Goal: Check status: Check status

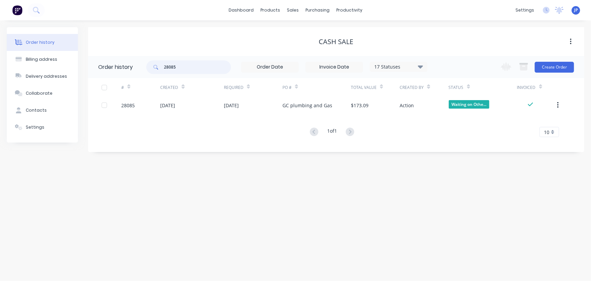
drag, startPoint x: 191, startPoint y: 71, endPoint x: 145, endPoint y: 76, distance: 46.1
click at [145, 76] on header "Order history 28085 17 Statuses Invoice Status Invoiced Not Invoiced Partial Or…" at bounding box center [336, 67] width 497 height 22
type input "28098"
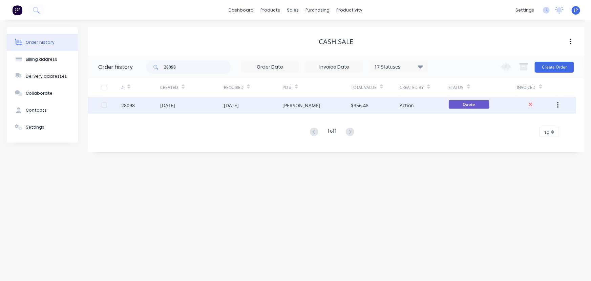
click at [157, 105] on div "28098" at bounding box center [140, 105] width 39 height 17
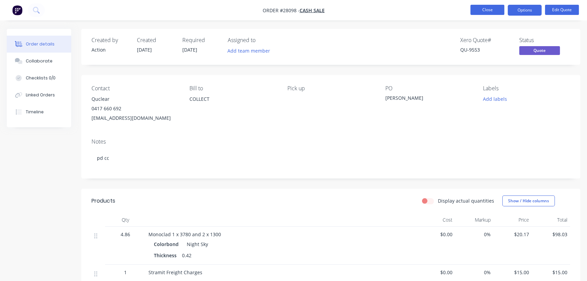
click at [500, 9] on button "Close" at bounding box center [487, 10] width 34 height 10
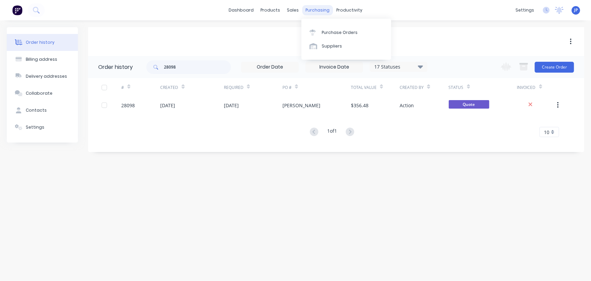
click at [316, 10] on div "purchasing" at bounding box center [317, 10] width 31 height 10
click at [332, 36] on link "Purchase Orders" at bounding box center [347, 32] width 90 height 14
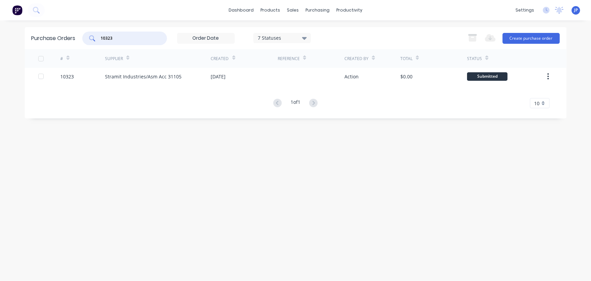
drag, startPoint x: 114, startPoint y: 37, endPoint x: 63, endPoint y: 28, distance: 51.7
click at [76, 33] on div "Purchase Orders 10323 7 Statuses 7 Statuses Export to Excel (XLSX) Create purch…" at bounding box center [296, 38] width 542 height 22
type input "10185"
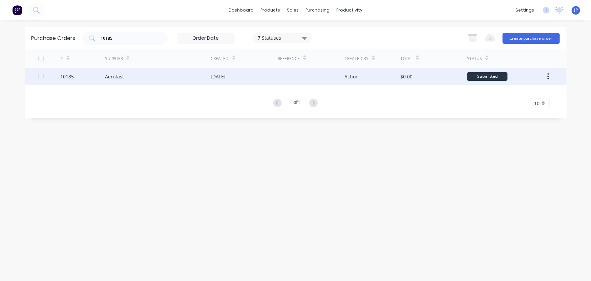
click at [109, 73] on div "Aerofast" at bounding box center [114, 76] width 19 height 7
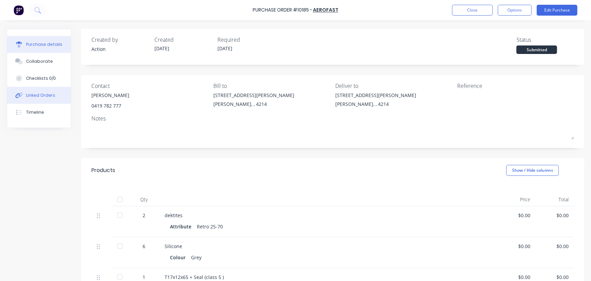
click at [50, 95] on div "Linked Orders" at bounding box center [40, 95] width 29 height 6
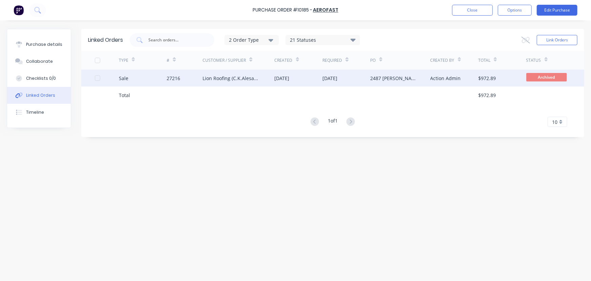
click at [167, 78] on div "27216" at bounding box center [174, 78] width 14 height 7
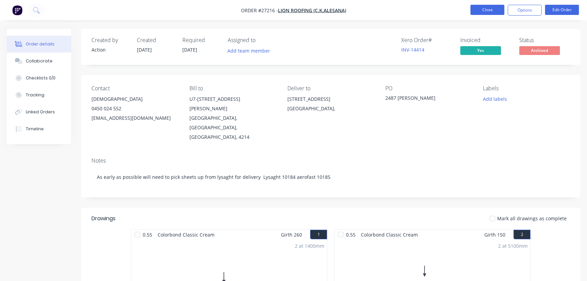
click at [500, 6] on button "Close" at bounding box center [487, 10] width 34 height 10
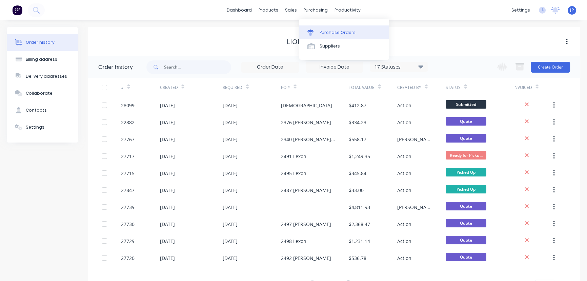
click at [330, 27] on link "Purchase Orders" at bounding box center [344, 32] width 90 height 14
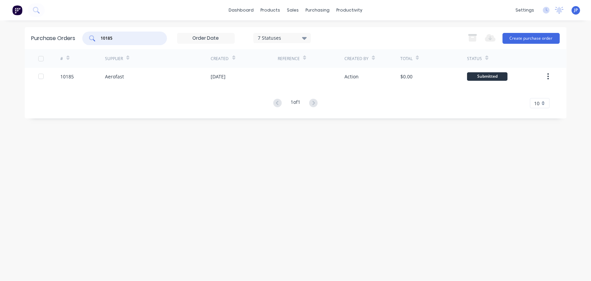
drag, startPoint x: 115, startPoint y: 41, endPoint x: 82, endPoint y: 40, distance: 32.9
click at [82, 40] on div "Purchase Orders 10185 7 Statuses 7 Statuses Export to Excel (XLSX) Create purch…" at bounding box center [296, 38] width 542 height 22
click at [117, 40] on input "10185" at bounding box center [128, 38] width 56 height 7
type input "10189"
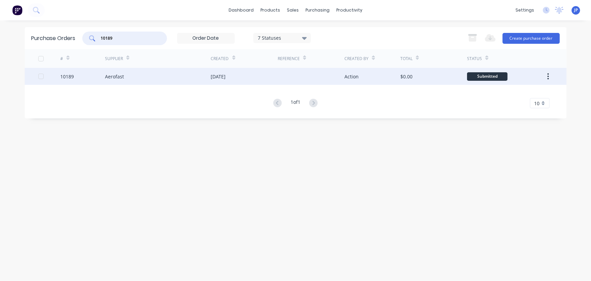
click at [109, 77] on div "Aerofast" at bounding box center [114, 76] width 19 height 7
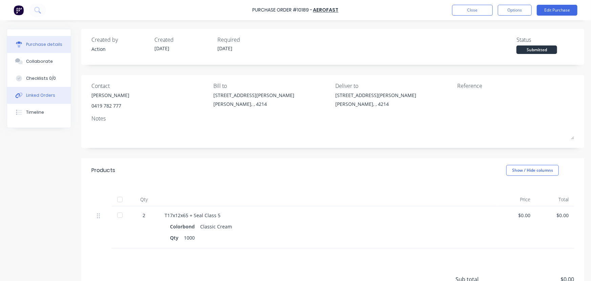
click at [39, 93] on div "Linked Orders" at bounding box center [40, 95] width 29 height 6
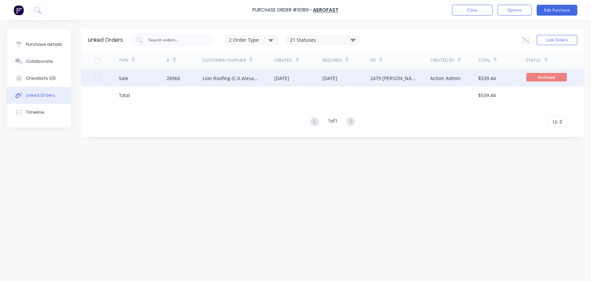
click at [171, 81] on div "26966" at bounding box center [185, 77] width 36 height 17
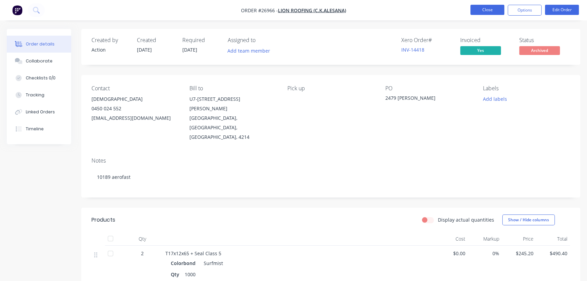
click at [485, 10] on button "Close" at bounding box center [487, 10] width 34 height 10
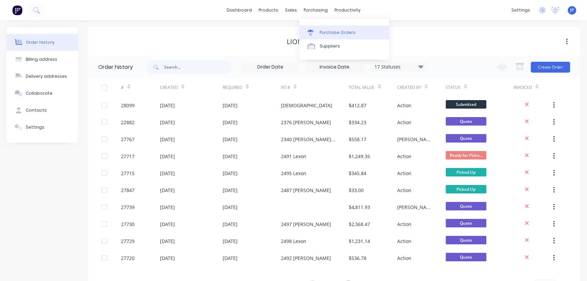
click at [326, 31] on div "Purchase Orders" at bounding box center [338, 32] width 36 height 6
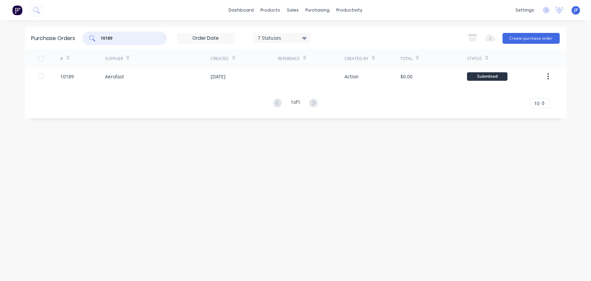
drag, startPoint x: 129, startPoint y: 36, endPoint x: 83, endPoint y: 35, distance: 46.1
click at [88, 39] on div "10189" at bounding box center [124, 39] width 85 height 14
type input "10333"
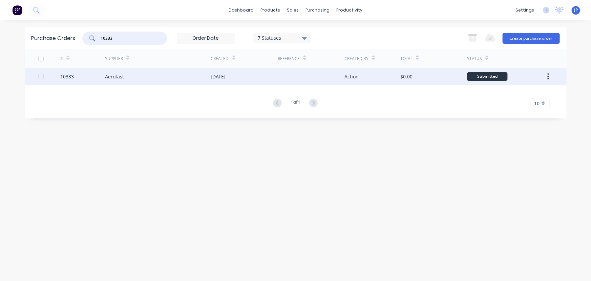
click at [129, 73] on div "Aerofast" at bounding box center [158, 76] width 106 height 17
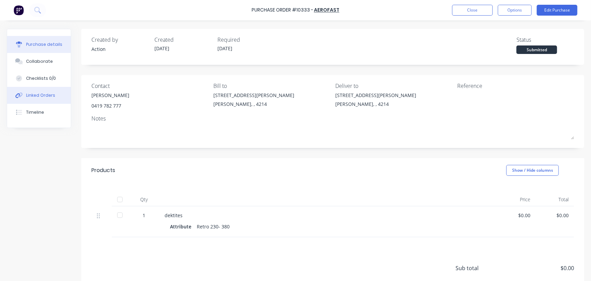
click at [56, 92] on button "Linked Orders" at bounding box center [39, 95] width 64 height 17
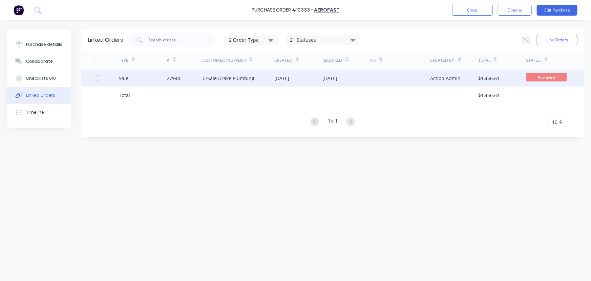
click at [234, 76] on div "C/Sale Drake Plumbing" at bounding box center [229, 78] width 52 height 7
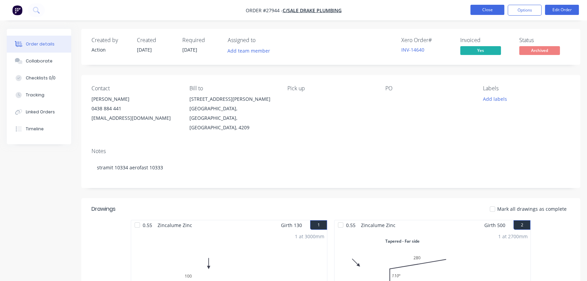
click at [481, 7] on button "Close" at bounding box center [487, 10] width 34 height 10
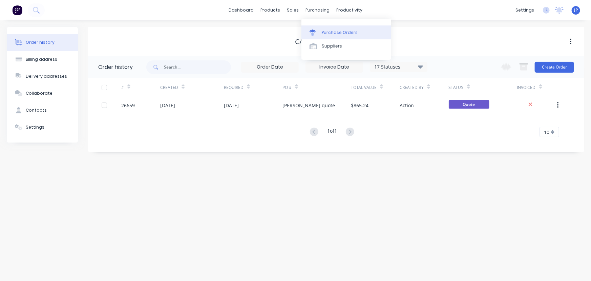
click at [330, 33] on div "Purchase Orders" at bounding box center [340, 32] width 36 height 6
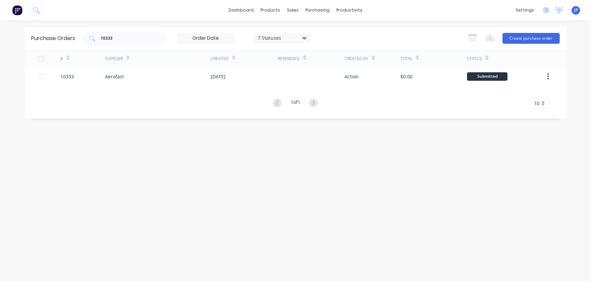
drag, startPoint x: 126, startPoint y: 42, endPoint x: 89, endPoint y: 47, distance: 37.4
click at [89, 47] on div "Purchase Orders 10333 7 Statuses 7 Statuses Export to Excel (XLSX) Create purch…" at bounding box center [296, 38] width 542 height 22
drag, startPoint x: 122, startPoint y: 36, endPoint x: 83, endPoint y: 38, distance: 39.0
click at [83, 38] on div "10333" at bounding box center [124, 39] width 85 height 14
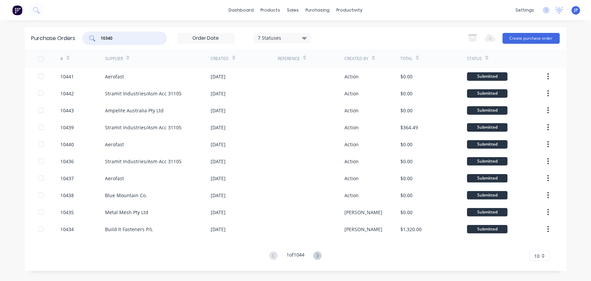
type input "10340"
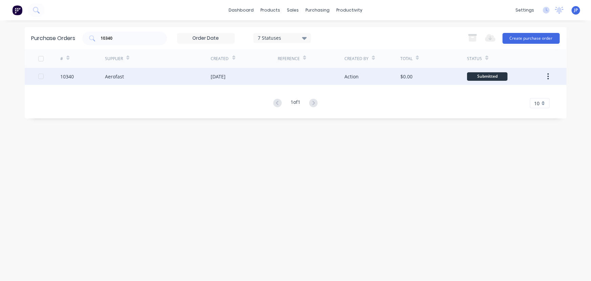
click at [123, 79] on div "Aerofast" at bounding box center [114, 76] width 19 height 7
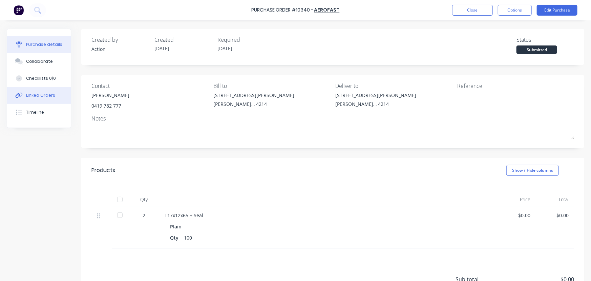
click at [51, 98] on div "Linked Orders" at bounding box center [40, 95] width 29 height 6
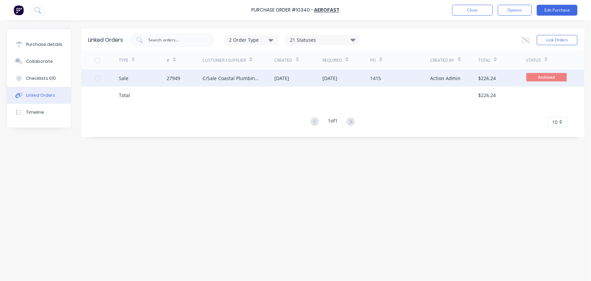
click at [209, 79] on div "C/Sale Coastal Plumbing Professionals Pty Ltd" at bounding box center [232, 78] width 58 height 7
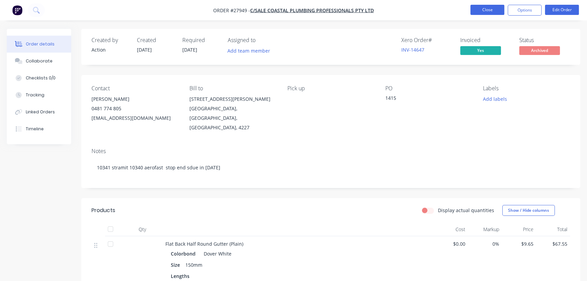
click at [479, 10] on button "Close" at bounding box center [487, 10] width 34 height 10
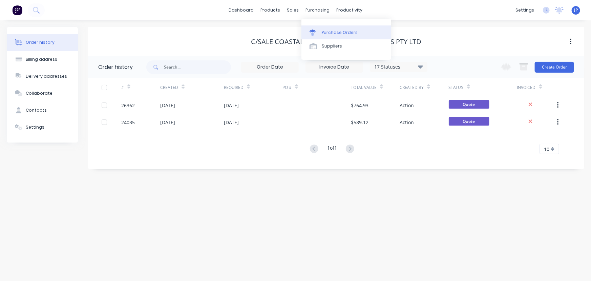
click at [330, 28] on link "Purchase Orders" at bounding box center [347, 32] width 90 height 14
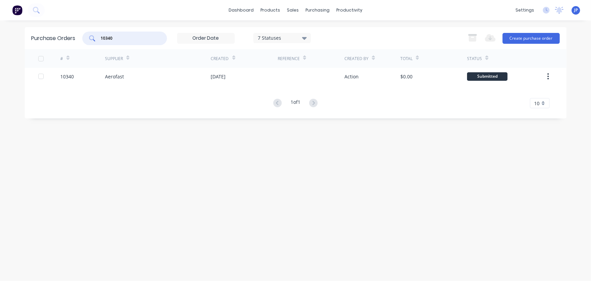
drag, startPoint x: 119, startPoint y: 40, endPoint x: 79, endPoint y: 38, distance: 40.1
click at [80, 40] on div "Purchase Orders 10340 7 Statuses 7 Statuses Export to Excel (XLSX) Create purch…" at bounding box center [296, 38] width 542 height 22
type input "10331"
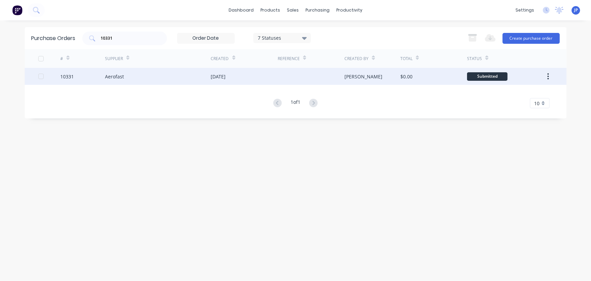
click at [109, 73] on div "Aerofast" at bounding box center [114, 76] width 19 height 7
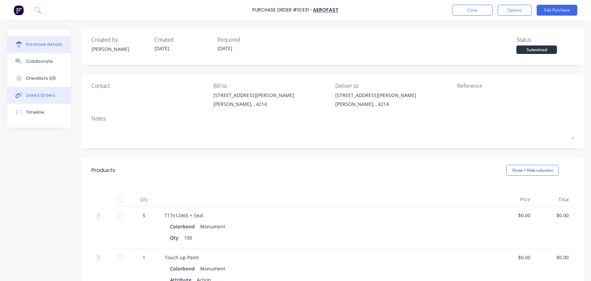
click at [45, 92] on button "Linked Orders" at bounding box center [39, 95] width 64 height 17
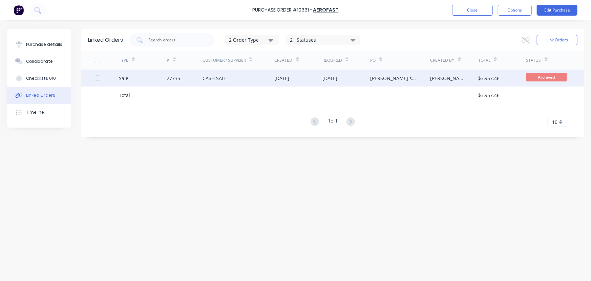
click at [173, 79] on div "27735" at bounding box center [174, 78] width 14 height 7
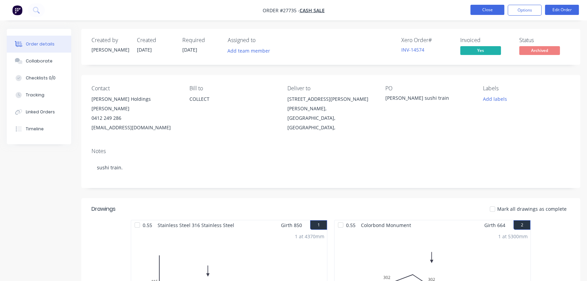
click at [489, 13] on button "Close" at bounding box center [487, 10] width 34 height 10
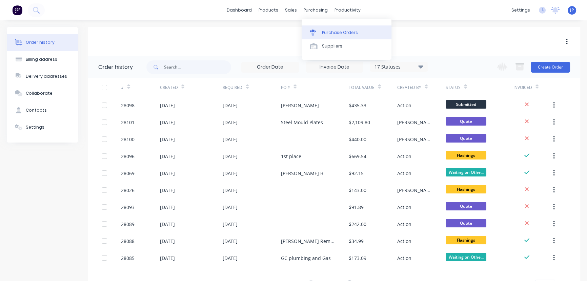
click at [329, 31] on div "Purchase Orders" at bounding box center [340, 32] width 36 height 6
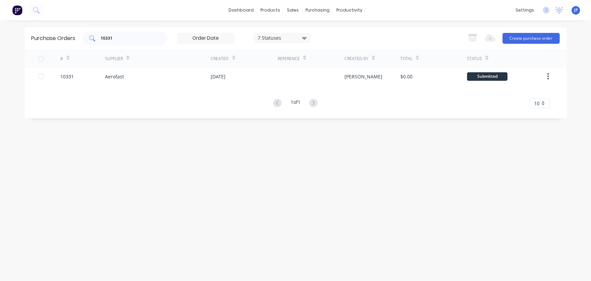
click at [125, 39] on input "10331" at bounding box center [128, 38] width 56 height 7
type input "10378"
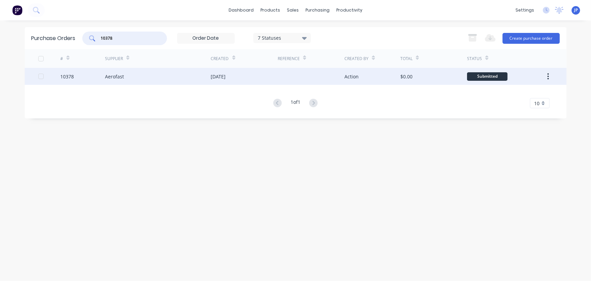
click at [130, 75] on div "Aerofast" at bounding box center [158, 76] width 106 height 17
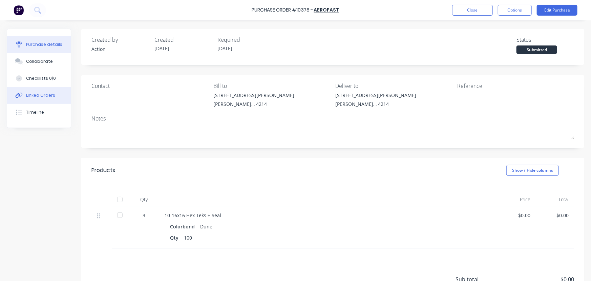
click at [51, 96] on div "Linked Orders" at bounding box center [40, 95] width 29 height 6
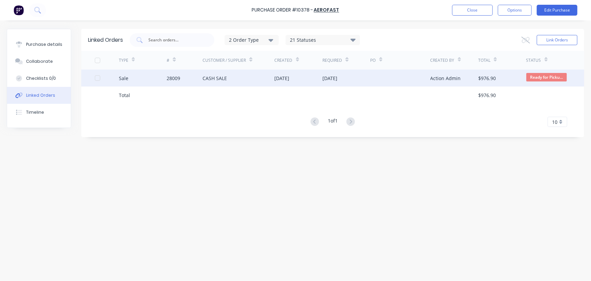
click at [188, 77] on div "28009" at bounding box center [185, 77] width 36 height 17
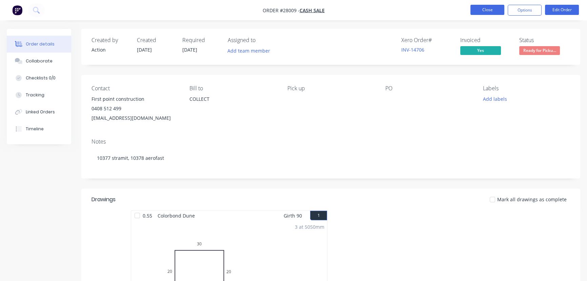
click at [491, 10] on button "Close" at bounding box center [487, 10] width 34 height 10
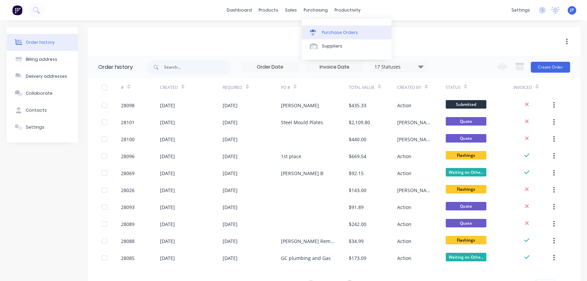
click at [327, 32] on div "Purchase Orders" at bounding box center [340, 32] width 36 height 6
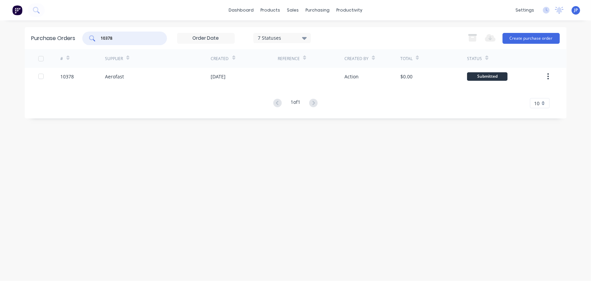
click at [118, 39] on input "10378" at bounding box center [128, 38] width 56 height 7
type input "10350"
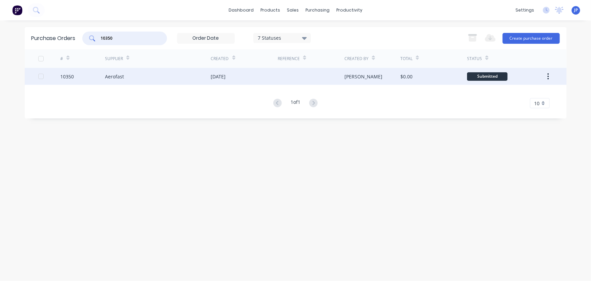
click at [117, 80] on div "Aerofast" at bounding box center [158, 76] width 106 height 17
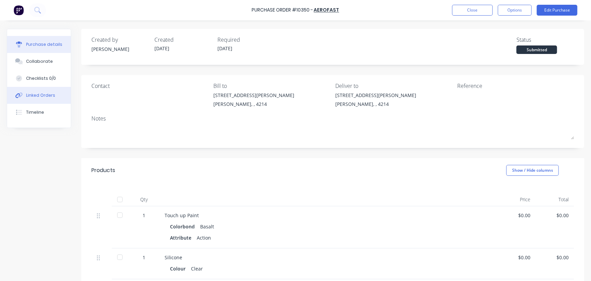
click at [45, 94] on div "Linked Orders" at bounding box center [40, 95] width 29 height 6
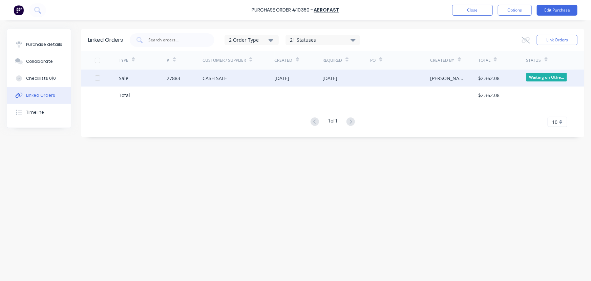
click at [169, 76] on div "27883" at bounding box center [174, 78] width 14 height 7
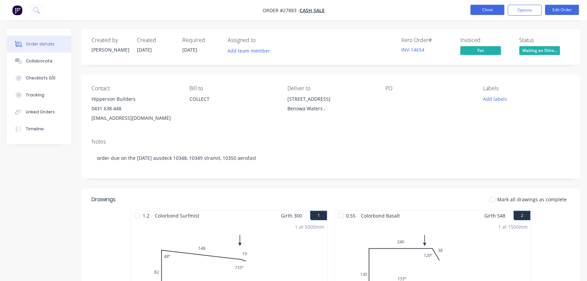
click at [489, 12] on button "Close" at bounding box center [487, 10] width 34 height 10
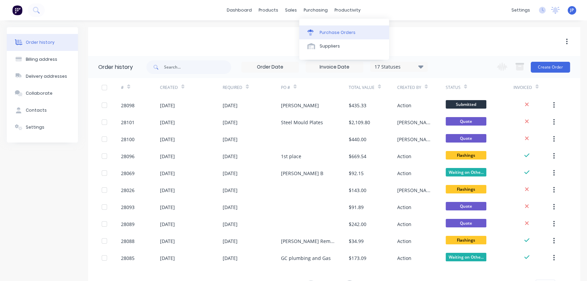
click at [326, 31] on div "Purchase Orders" at bounding box center [338, 32] width 36 height 6
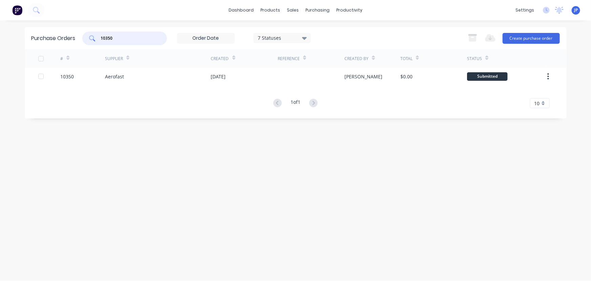
drag, startPoint x: 121, startPoint y: 36, endPoint x: 88, endPoint y: 43, distance: 33.6
click at [88, 43] on div "10350" at bounding box center [124, 39] width 85 height 14
type input "10386"
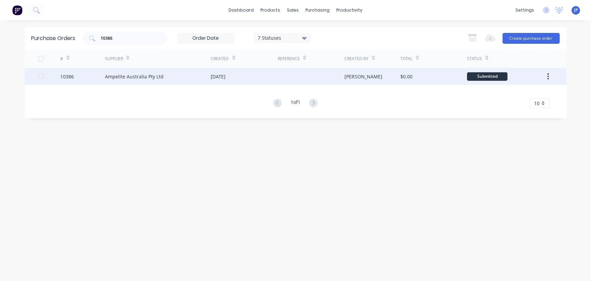
click at [113, 80] on div "Ampelite Australia Pty Ltd" at bounding box center [158, 76] width 106 height 17
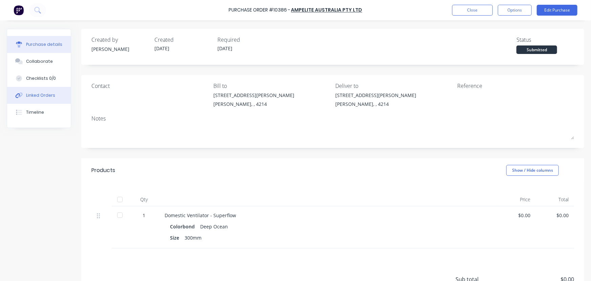
click at [40, 93] on div "Linked Orders" at bounding box center [40, 95] width 29 height 6
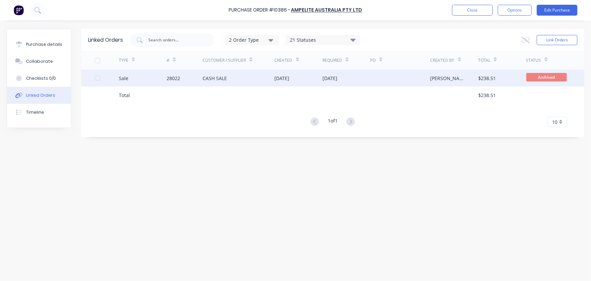
click at [143, 80] on div "Sale" at bounding box center [143, 77] width 48 height 17
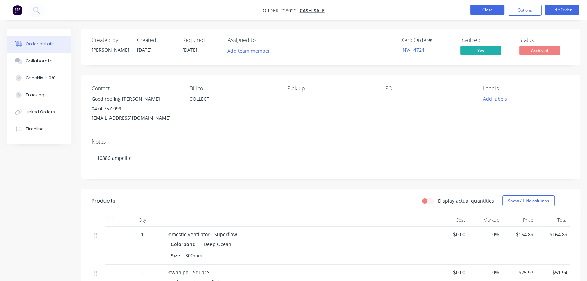
click at [483, 11] on button "Close" at bounding box center [487, 10] width 34 height 10
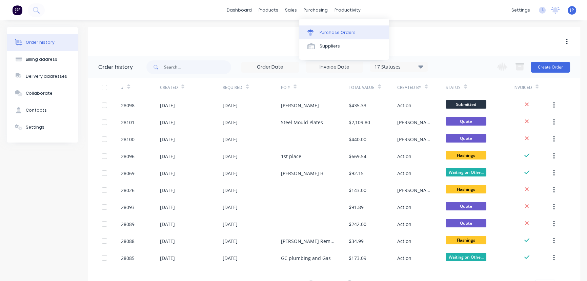
click at [322, 30] on div "Purchase Orders" at bounding box center [338, 32] width 36 height 6
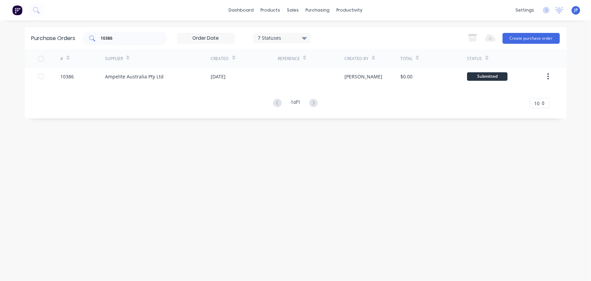
click at [124, 39] on input "10386" at bounding box center [128, 38] width 56 height 7
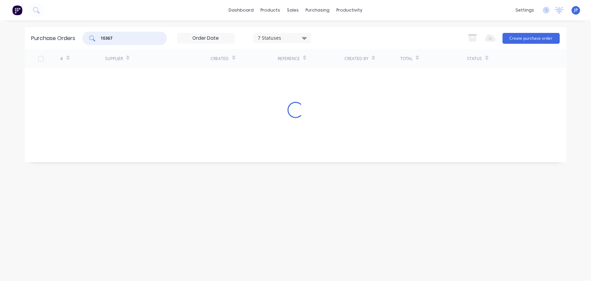
type input "10367"
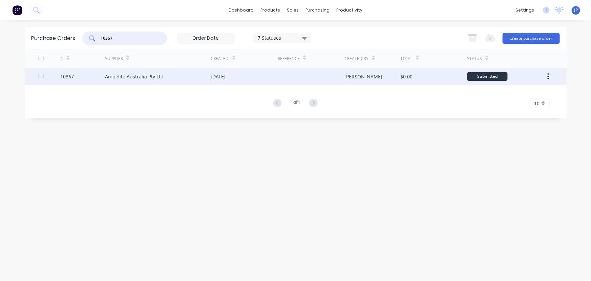
click at [112, 75] on div "Ampelite Australia Pty Ltd" at bounding box center [134, 76] width 59 height 7
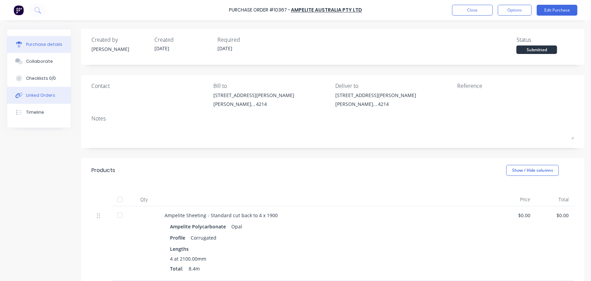
click at [49, 95] on div "Linked Orders" at bounding box center [40, 95] width 29 height 6
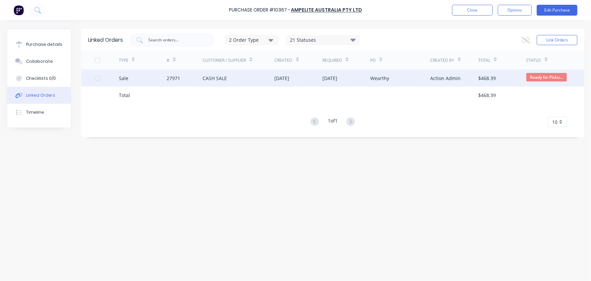
click at [174, 78] on div "27971" at bounding box center [174, 78] width 14 height 7
